Goal: Check status: Check status

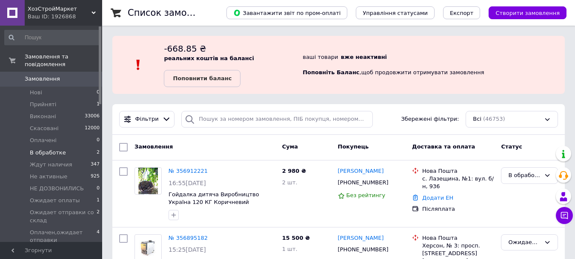
click at [78, 147] on li "В обработке 2" at bounding box center [52, 153] width 105 height 12
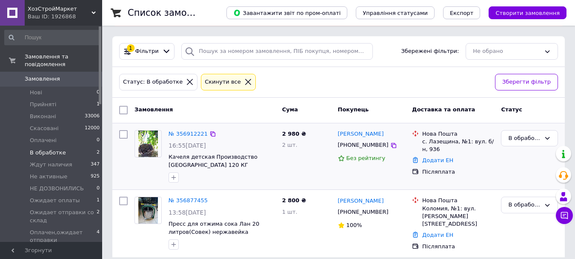
scroll to position [75, 0]
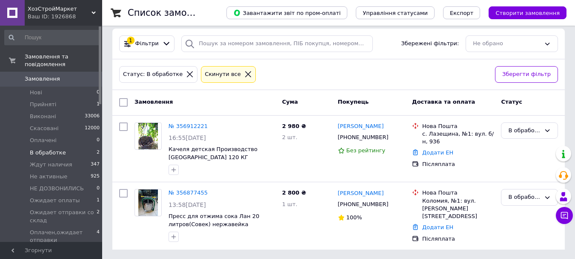
click at [47, 75] on span "Замовлення" at bounding box center [42, 79] width 35 height 8
